Goal: Go to known website: Access a specific website the user already knows

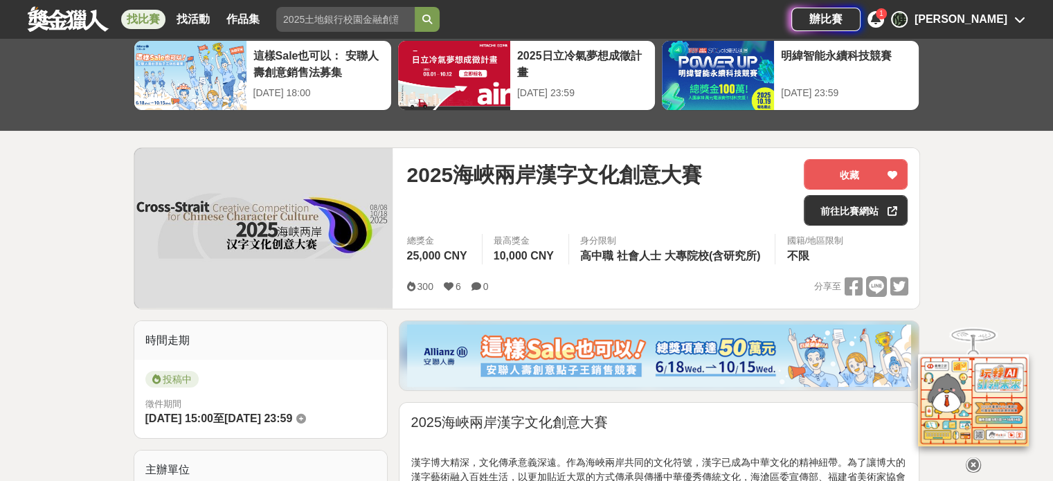
scroll to position [69, 0]
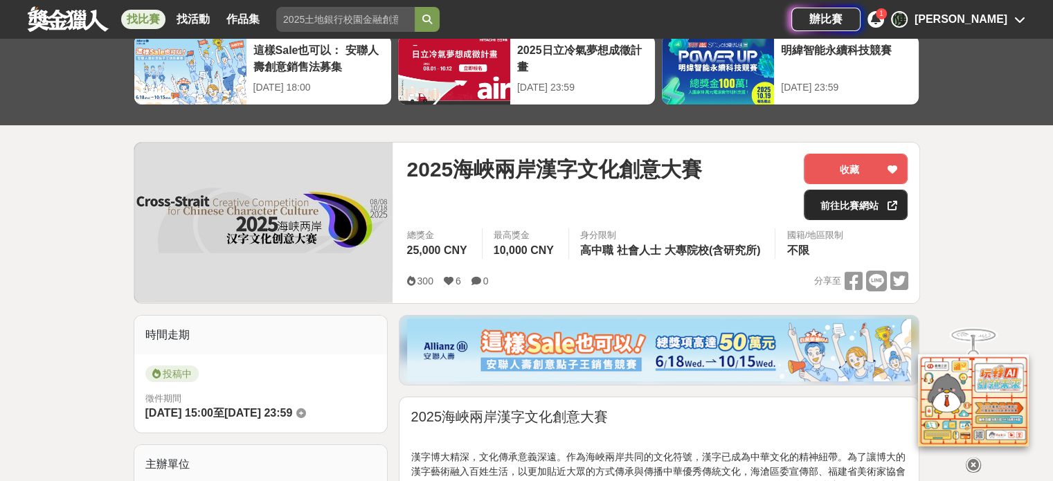
click at [836, 212] on link "前往比賽網站" at bounding box center [855, 205] width 104 height 30
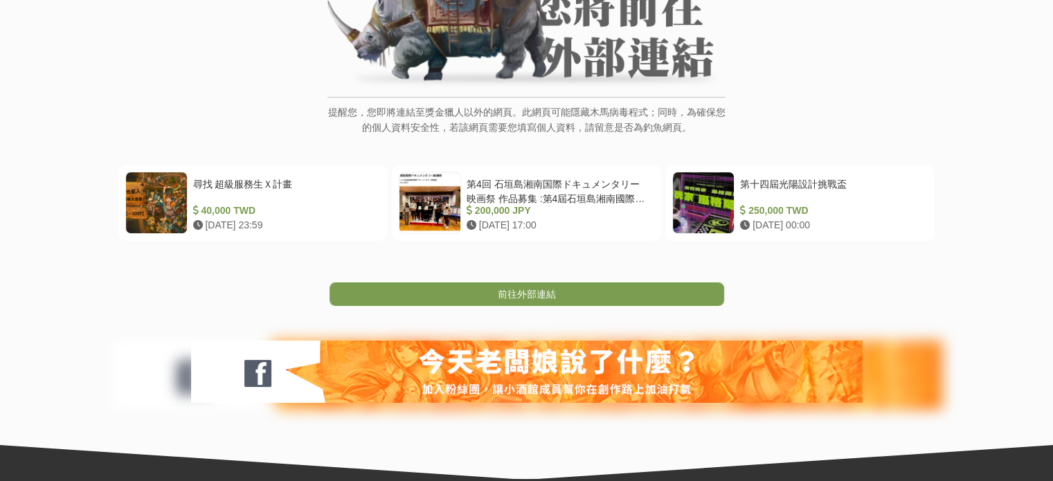
scroll to position [208, 0]
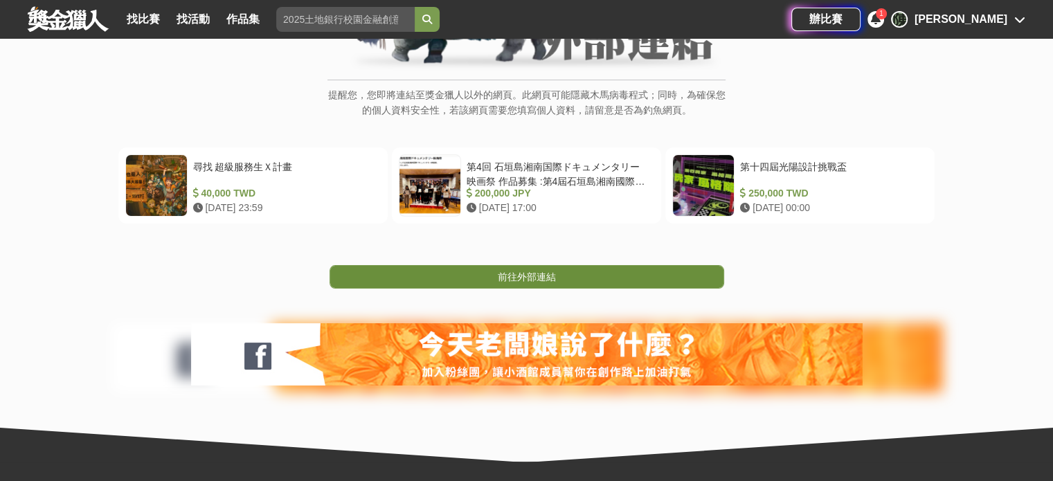
click at [691, 279] on link "前往外部連結" at bounding box center [526, 277] width 394 height 24
